Goal: Task Accomplishment & Management: Complete application form

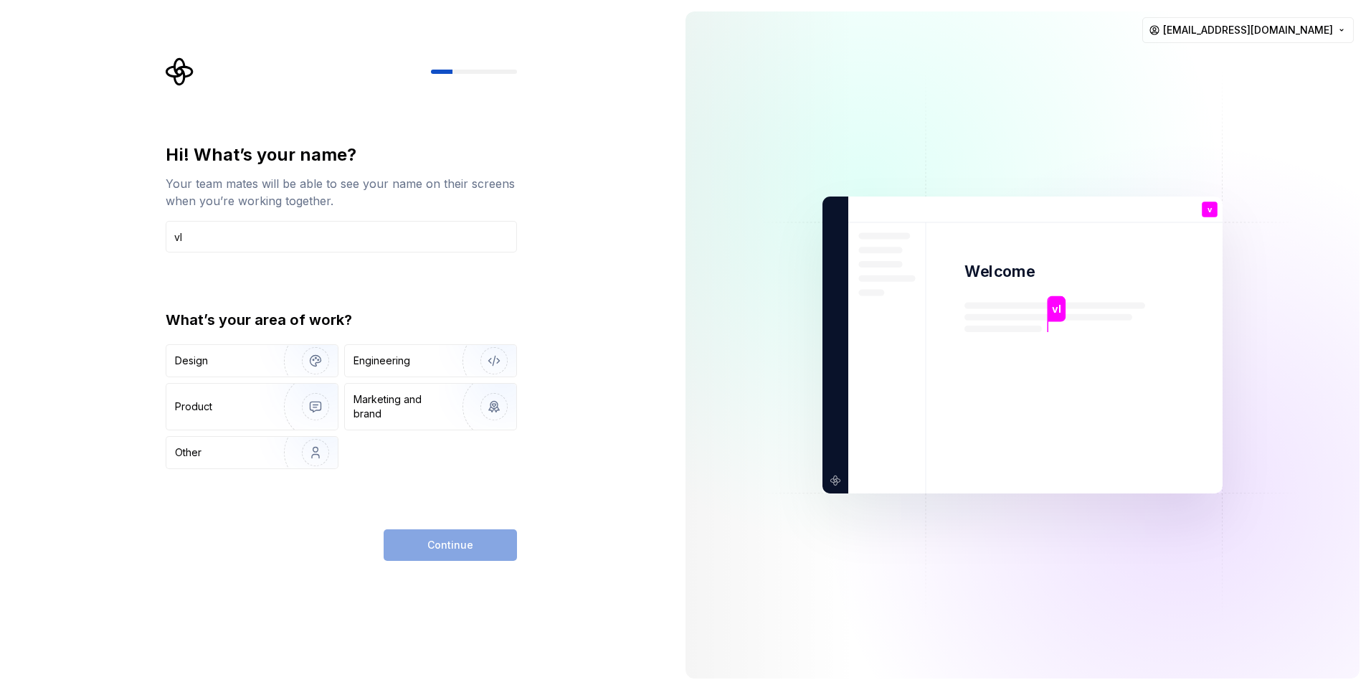
type input "v"
type input "[PERSON_NAME]"
click at [314, 456] on img "button" at bounding box center [306, 452] width 92 height 96
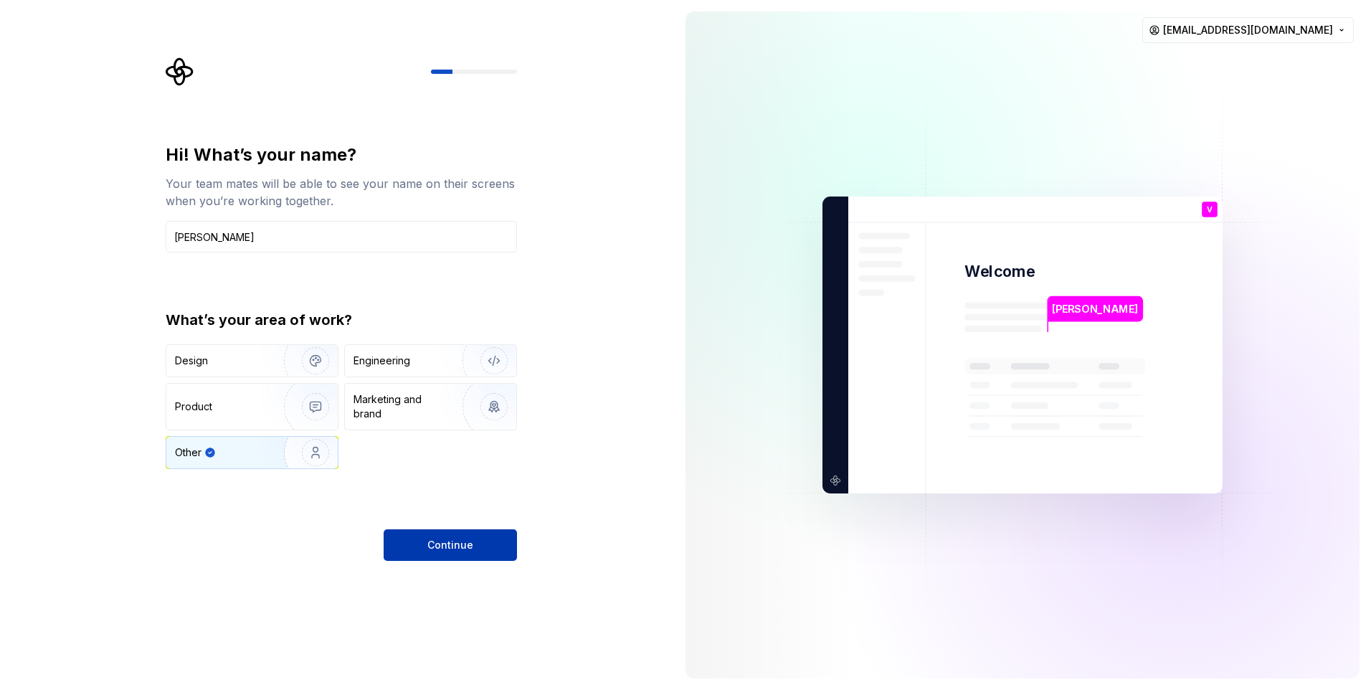
click at [474, 546] on button "Continue" at bounding box center [450, 545] width 133 height 32
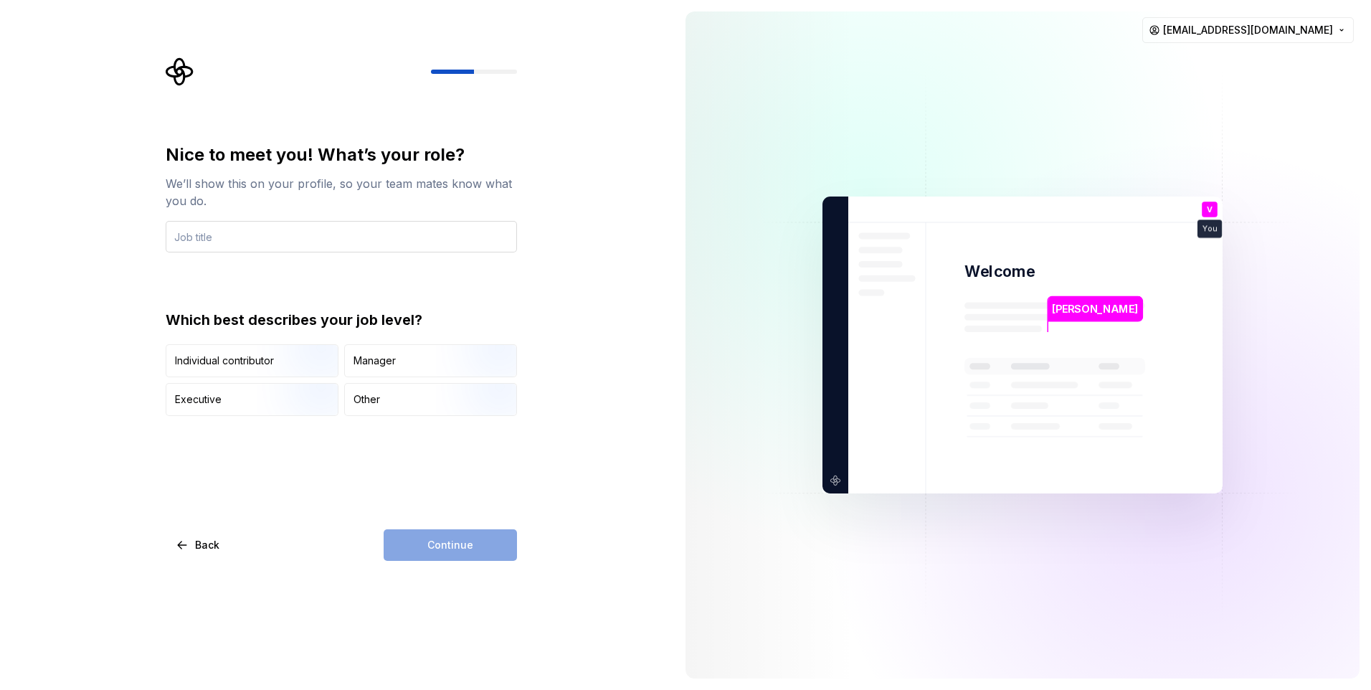
click at [275, 237] on input "text" at bounding box center [341, 237] width 351 height 32
type input "Secretarial"
click at [219, 401] on div "Executive" at bounding box center [198, 399] width 47 height 14
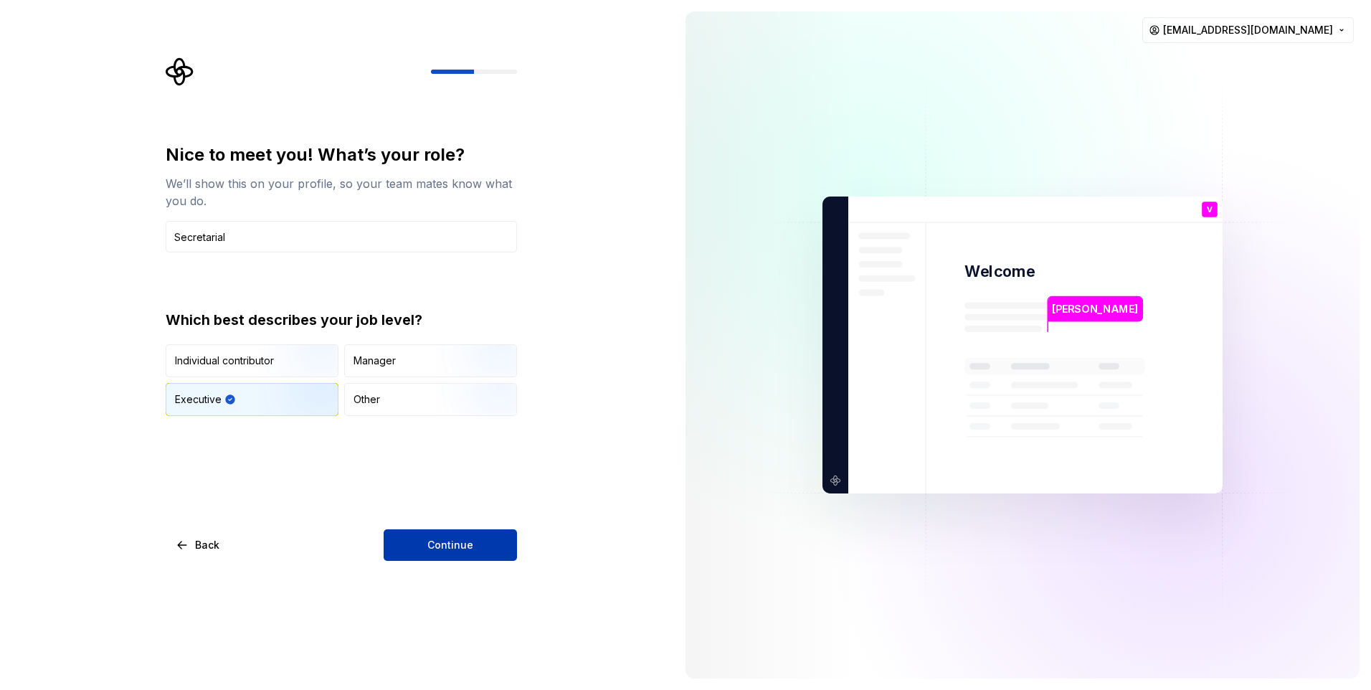
click at [475, 543] on button "Continue" at bounding box center [450, 545] width 133 height 32
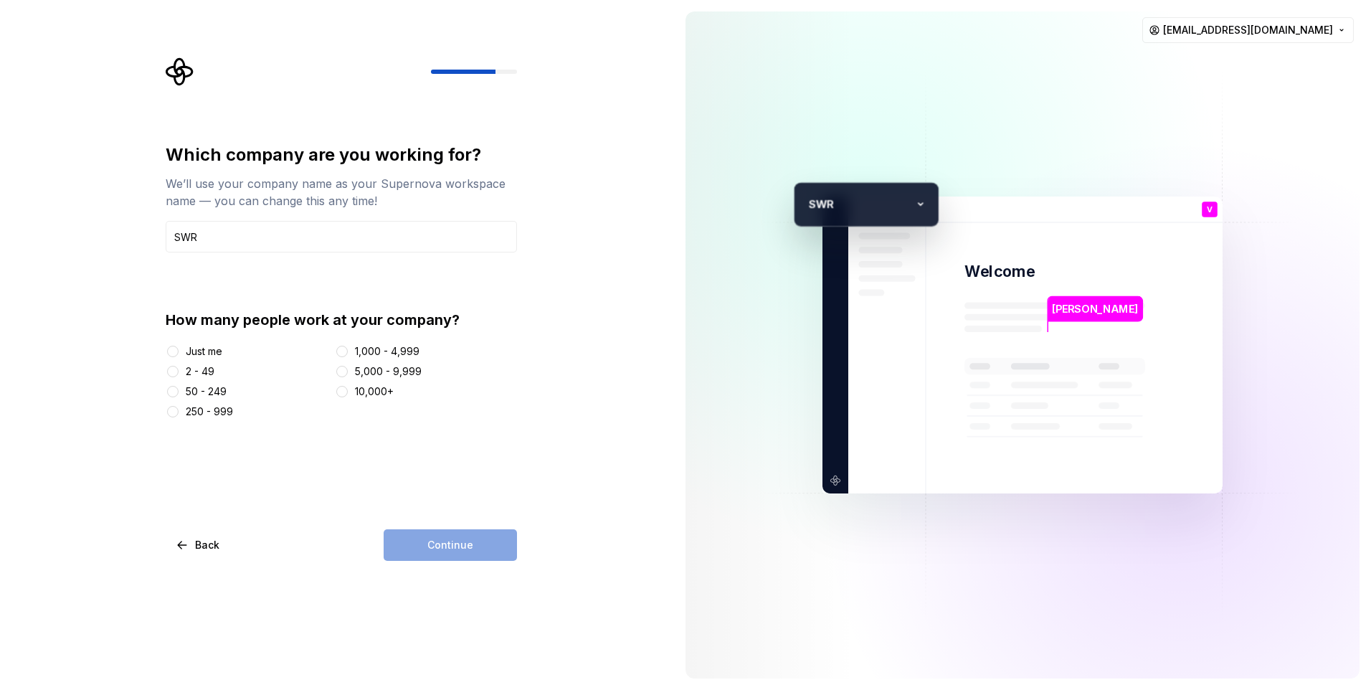
type input "SWR"
click at [342, 389] on button "10,000+" at bounding box center [341, 391] width 11 height 11
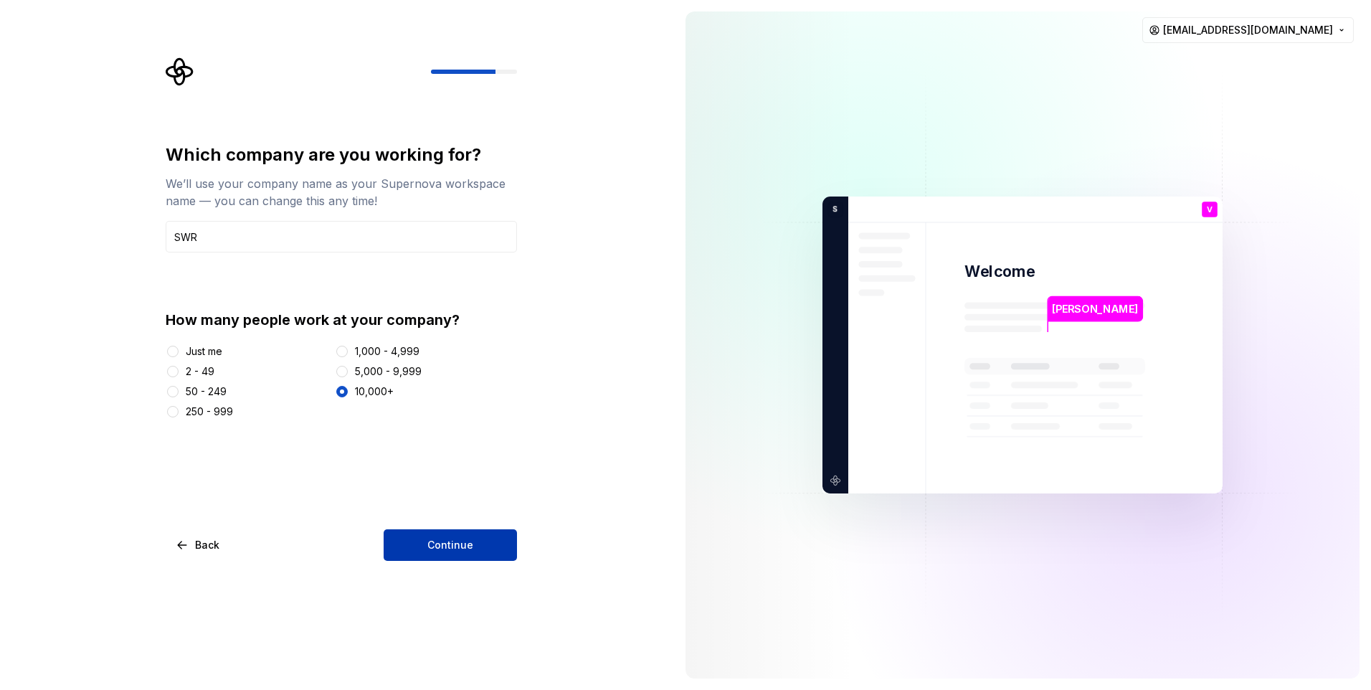
click at [467, 550] on span "Continue" at bounding box center [450, 545] width 46 height 14
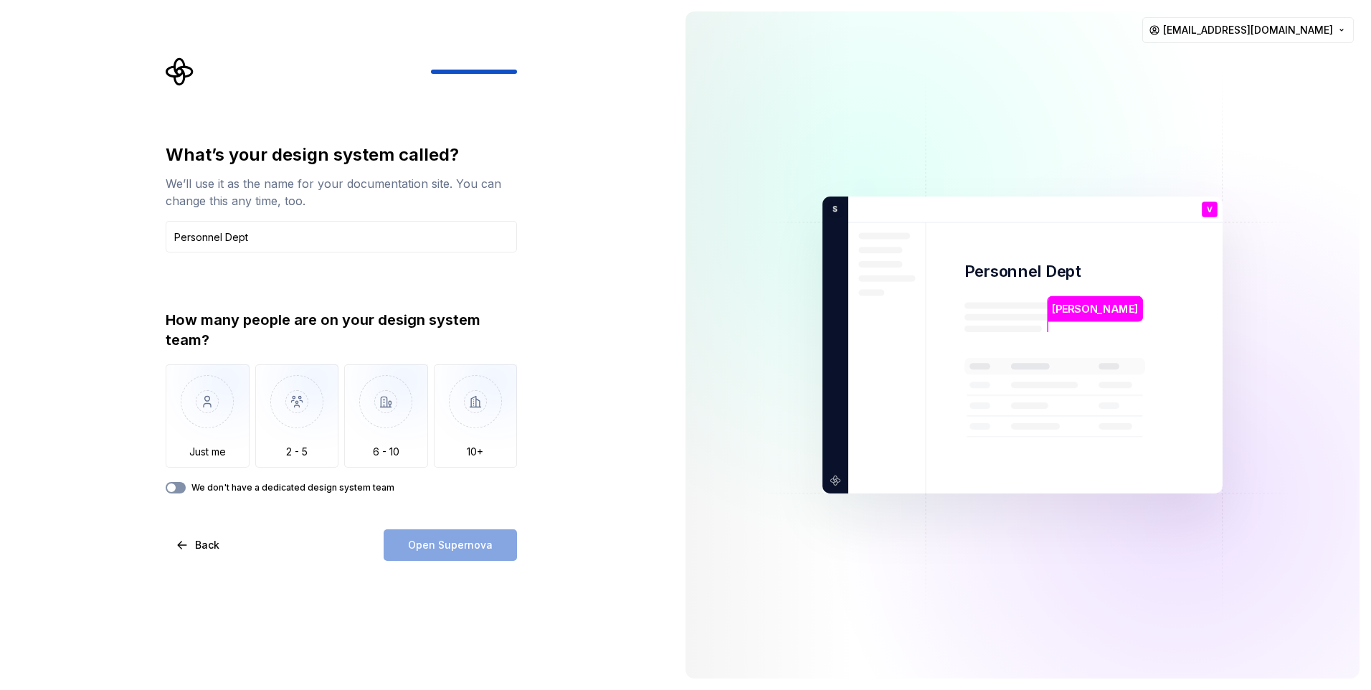
type input "Personnel Dept"
click at [183, 489] on button "We don't have a dedicated design system team" at bounding box center [176, 487] width 20 height 11
click at [450, 544] on span "Open Supernova" at bounding box center [450, 545] width 85 height 14
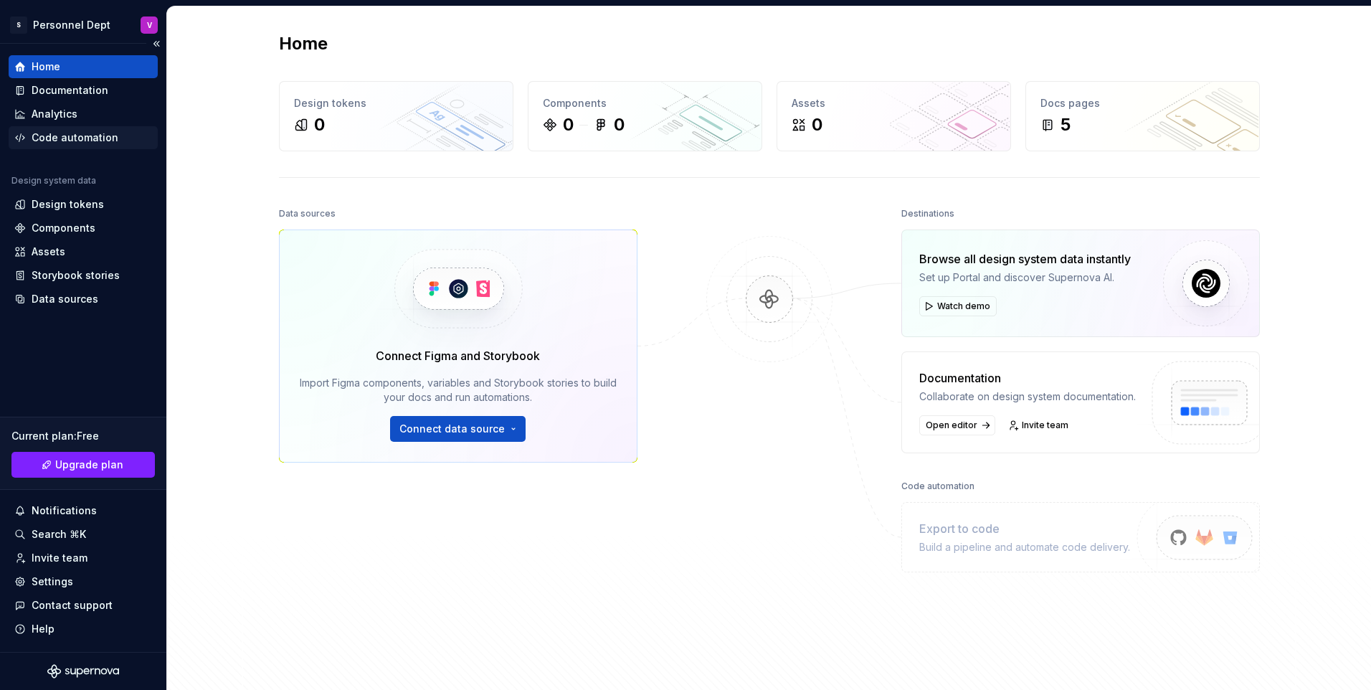
click at [83, 133] on div "Code automation" at bounding box center [75, 137] width 87 height 14
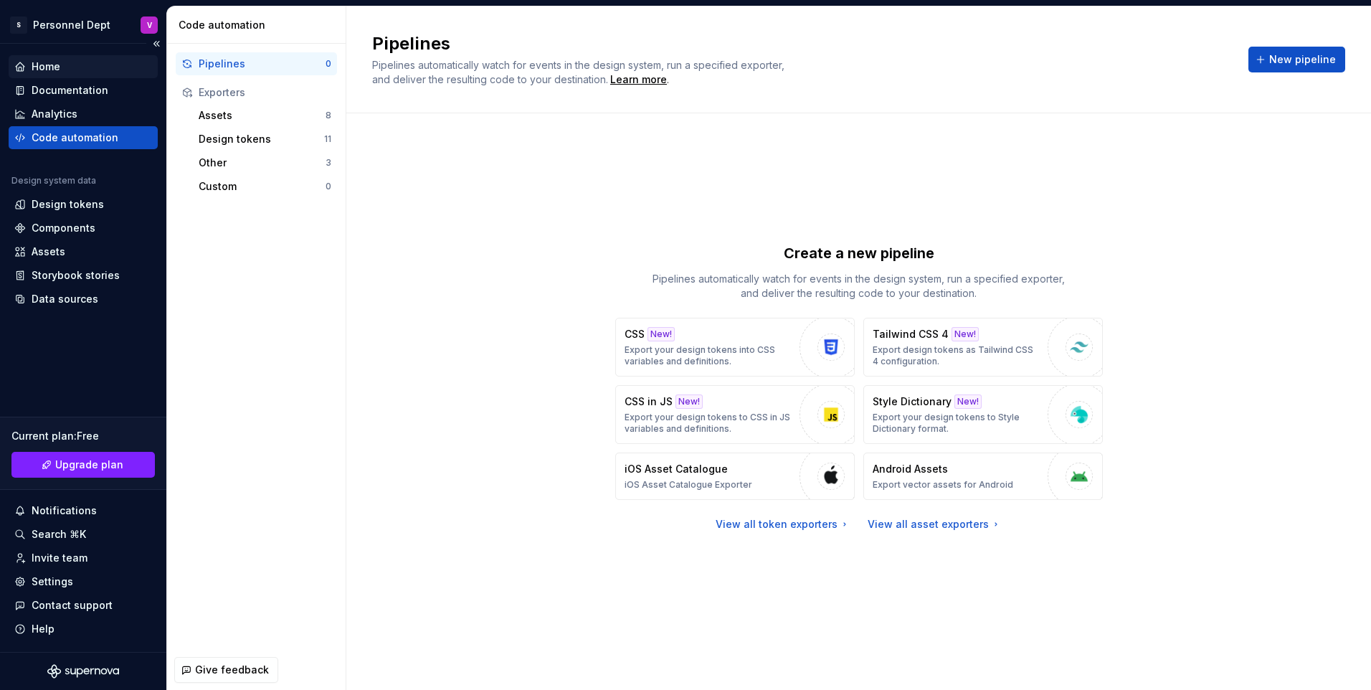
click at [39, 65] on div "Home" at bounding box center [46, 67] width 29 height 14
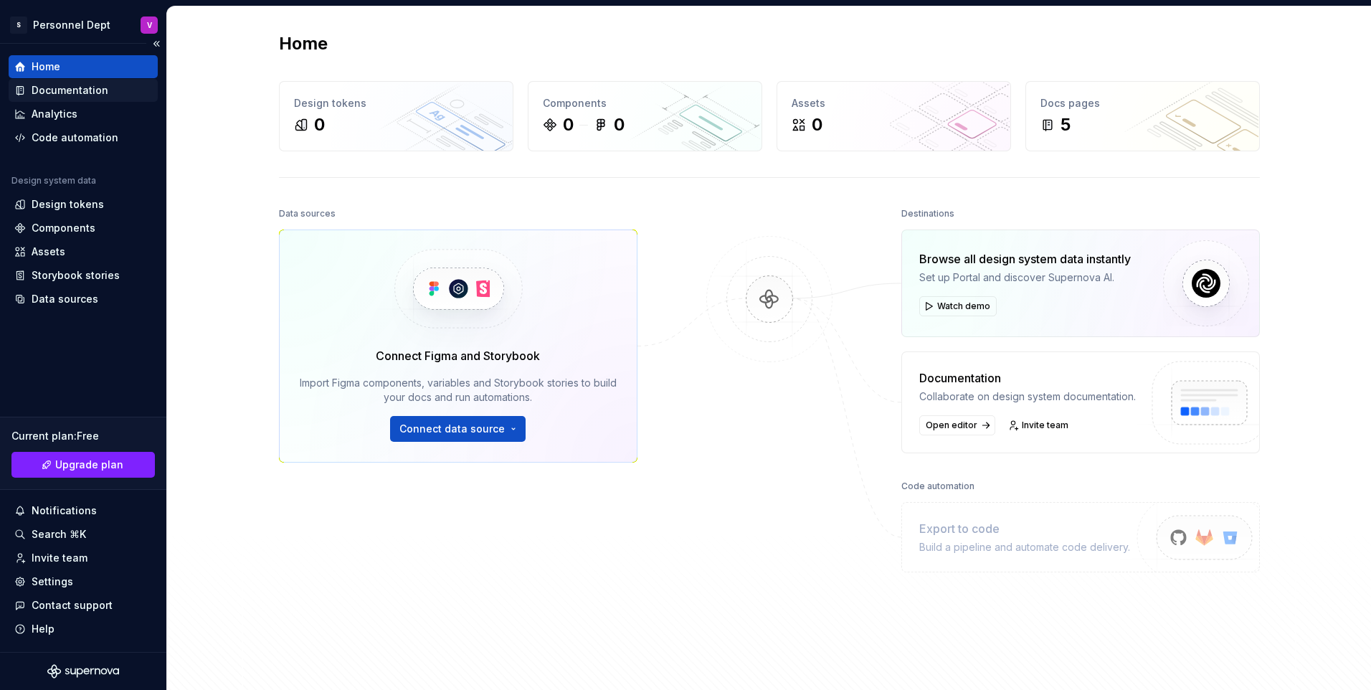
click at [69, 97] on div "Documentation" at bounding box center [70, 90] width 77 height 14
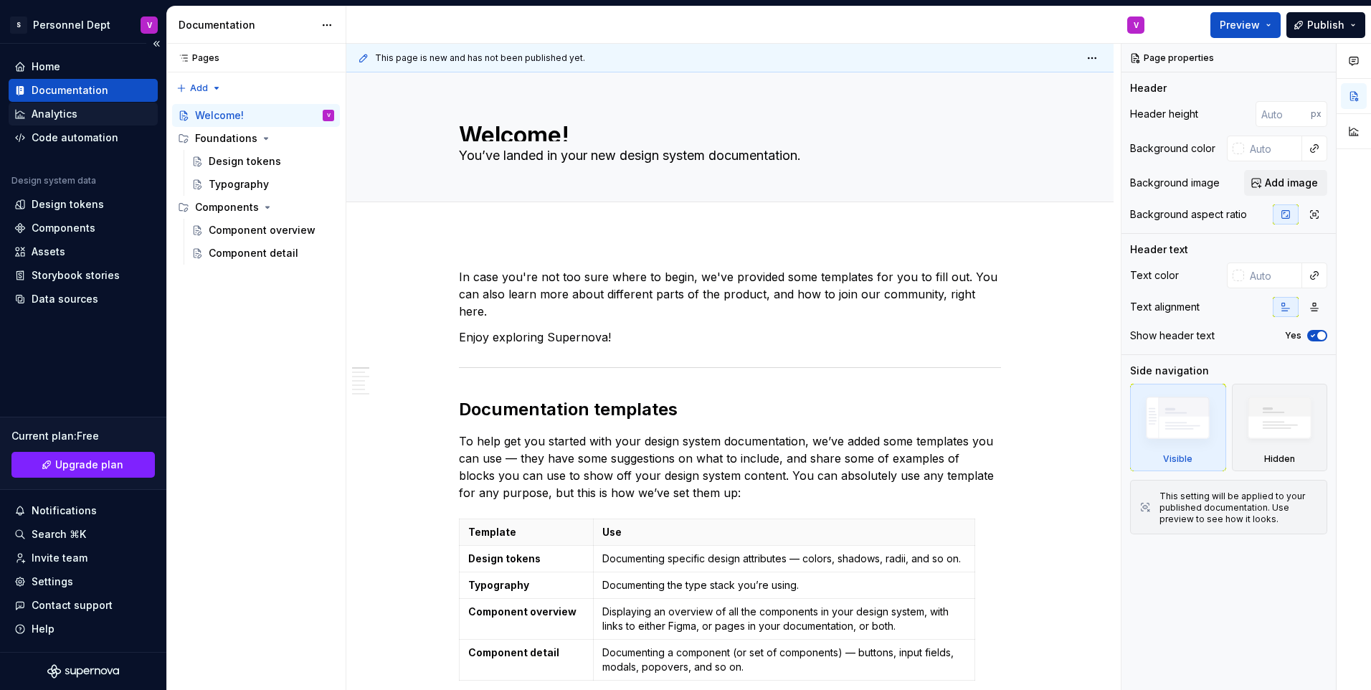
type textarea "*"
click at [65, 113] on div "Analytics" at bounding box center [55, 114] width 46 height 14
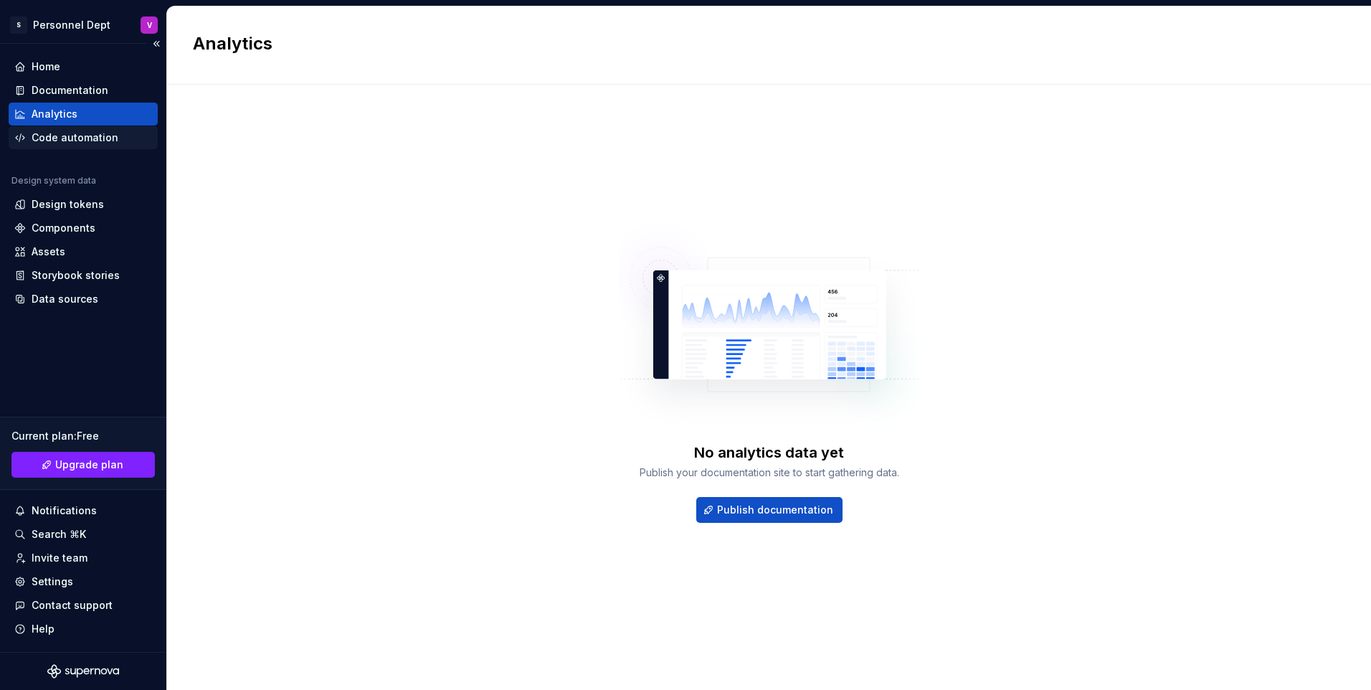
click at [68, 134] on div "Code automation" at bounding box center [75, 137] width 87 height 14
